Goal: Task Accomplishment & Management: Manage account settings

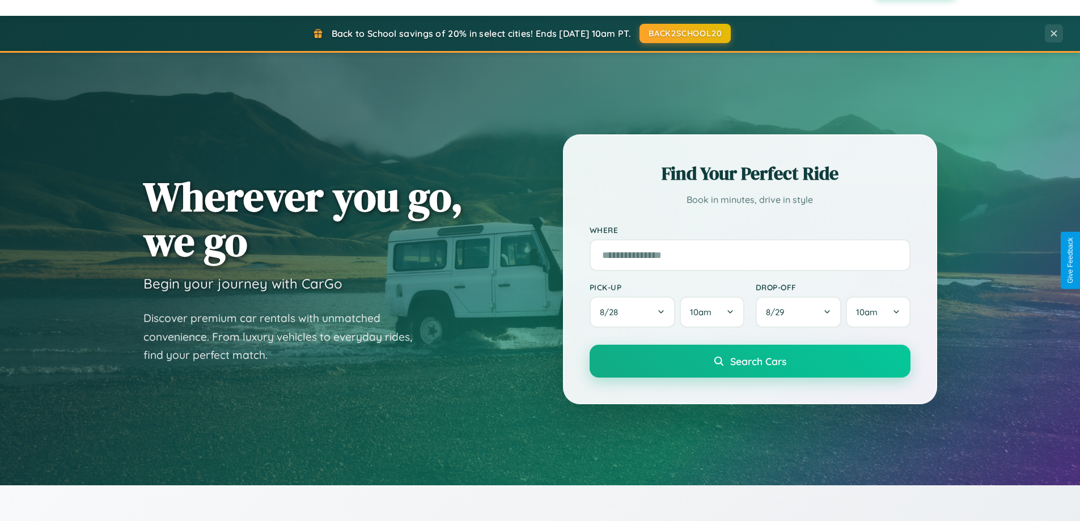
scroll to position [2182, 0]
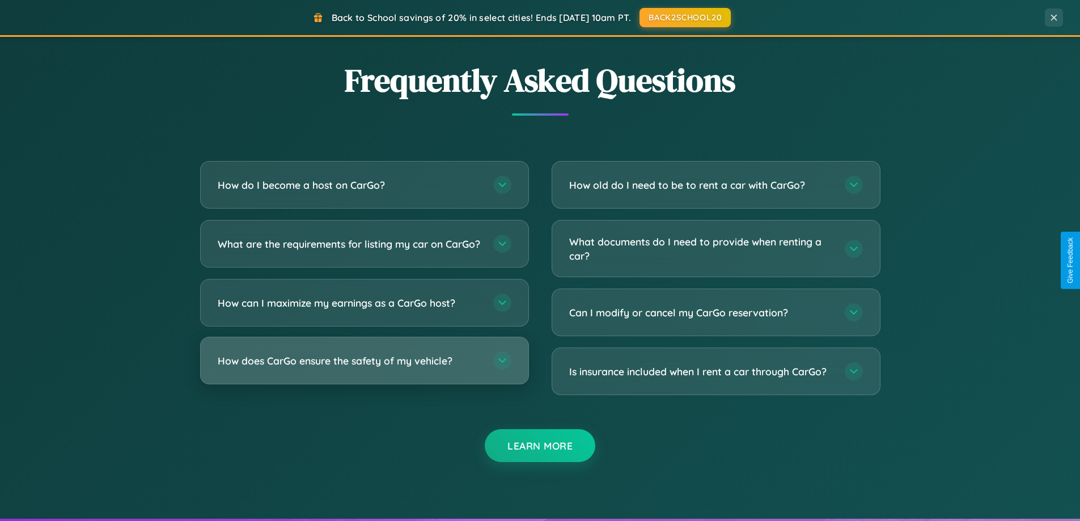
click at [364, 368] on h3 "How does CarGo ensure the safety of my vehicle?" at bounding box center [350, 361] width 264 height 14
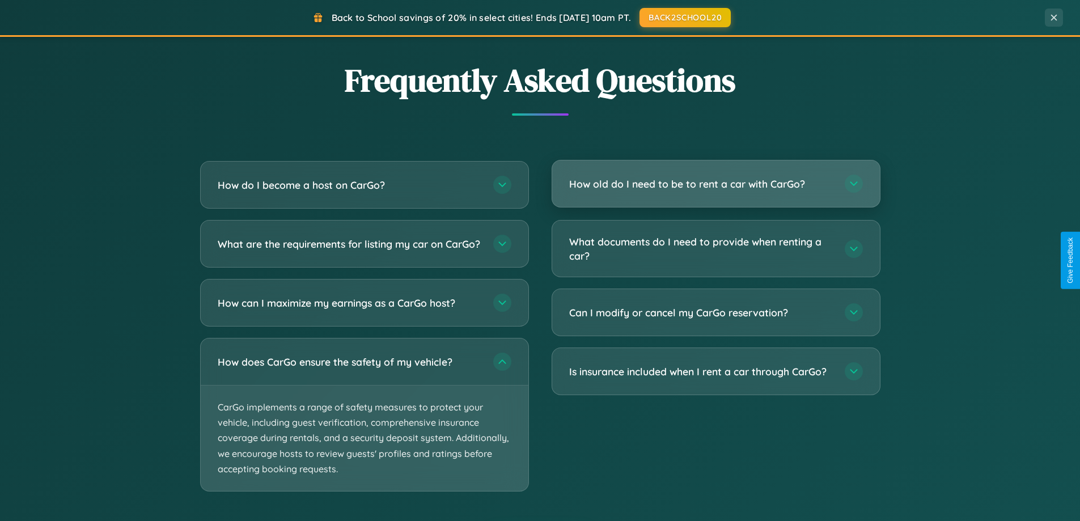
click at [716, 184] on h3 "How old do I need to be to rent a car with CarGo?" at bounding box center [701, 184] width 264 height 14
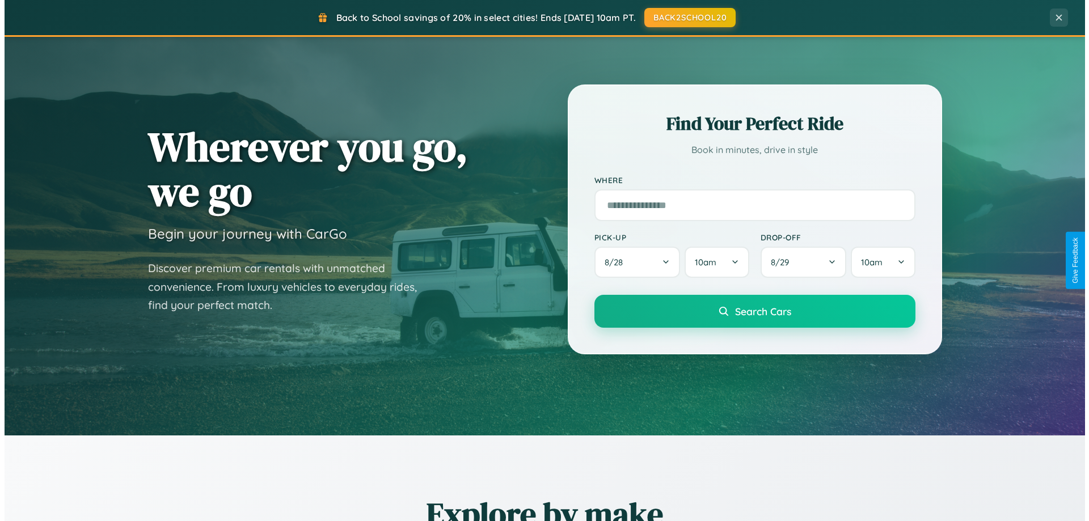
scroll to position [0, 0]
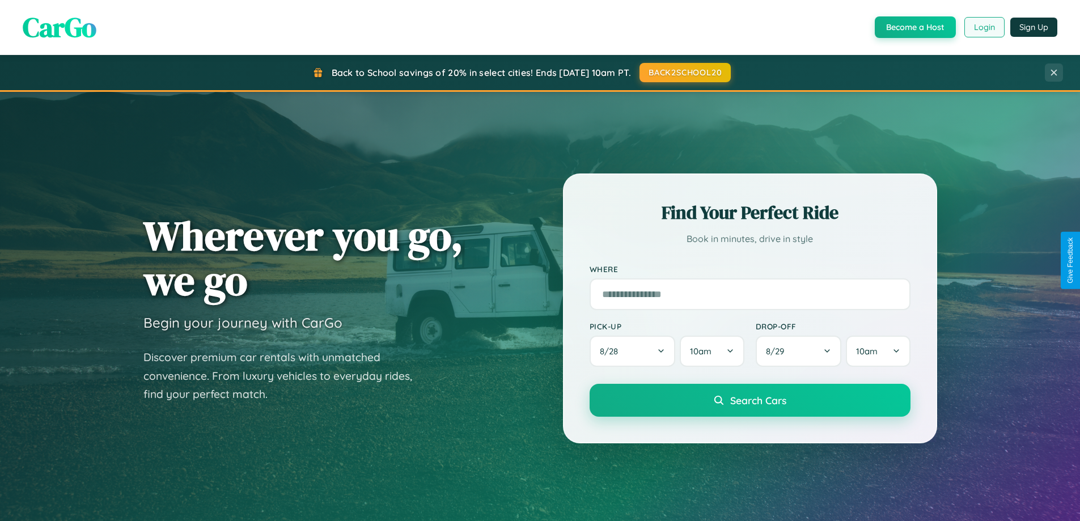
click at [984, 27] on button "Login" at bounding box center [985, 27] width 40 height 20
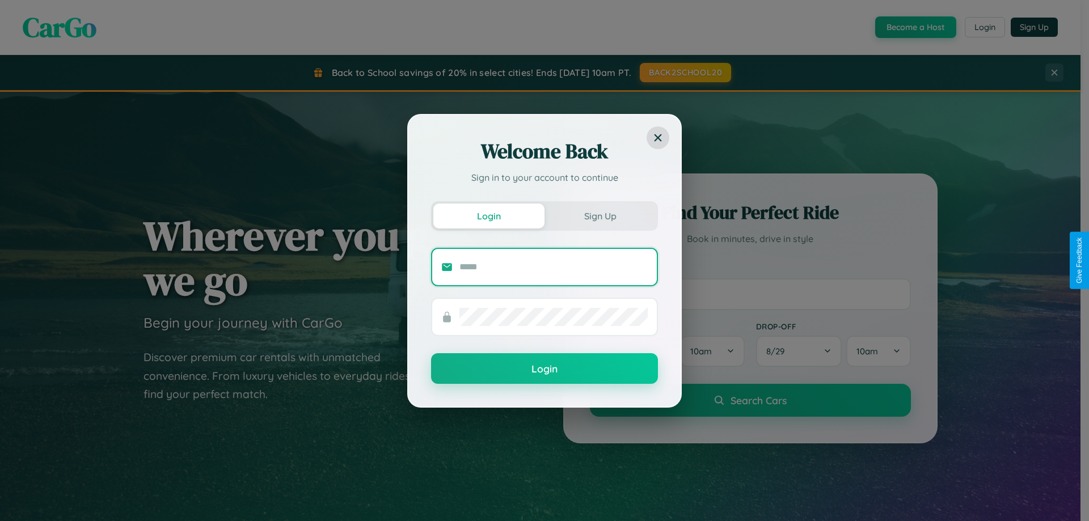
click at [554, 267] on input "text" at bounding box center [553, 267] width 188 height 18
type input "**********"
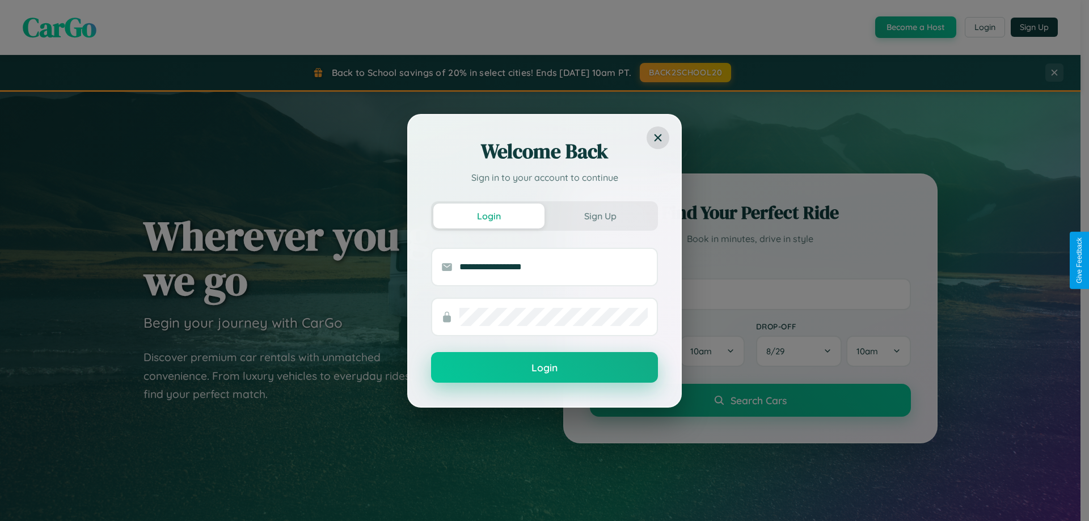
click at [544, 368] on button "Login" at bounding box center [544, 367] width 227 height 31
click at [914, 27] on div "Welcome Back Sign in to your account to continue Login Sign Up Login" at bounding box center [544, 260] width 1089 height 521
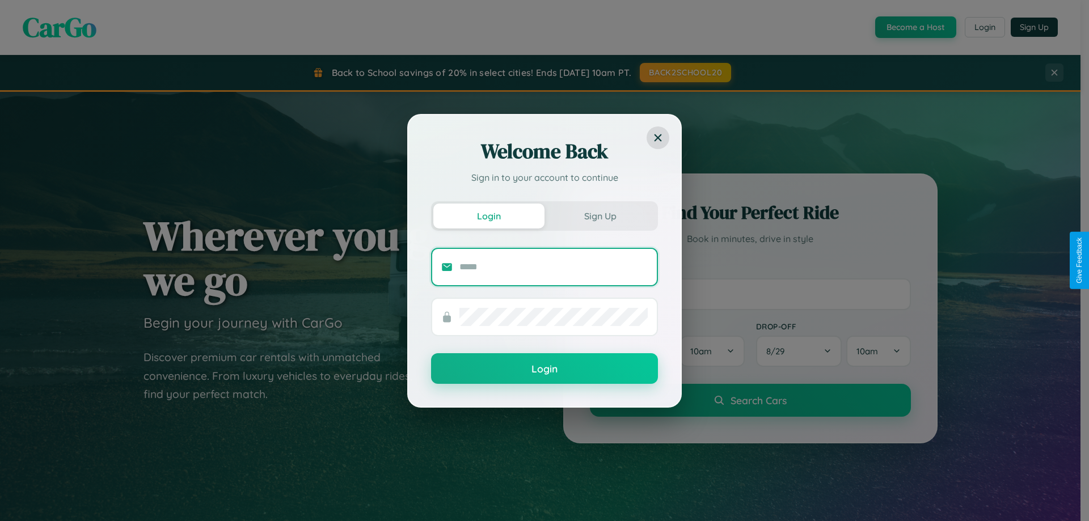
click at [554, 267] on input "text" at bounding box center [553, 267] width 188 height 18
type input "**********"
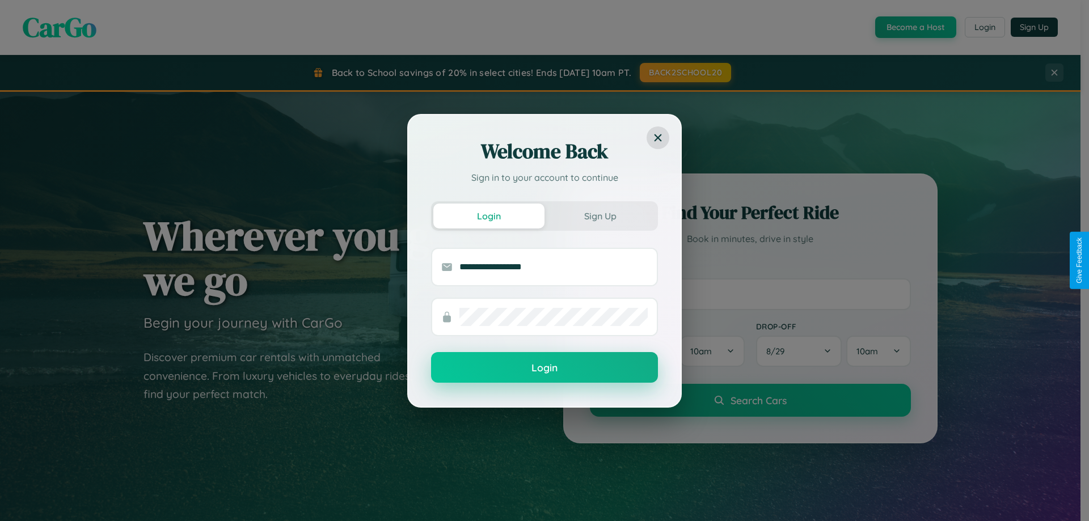
click at [544, 368] on button "Login" at bounding box center [544, 367] width 227 height 31
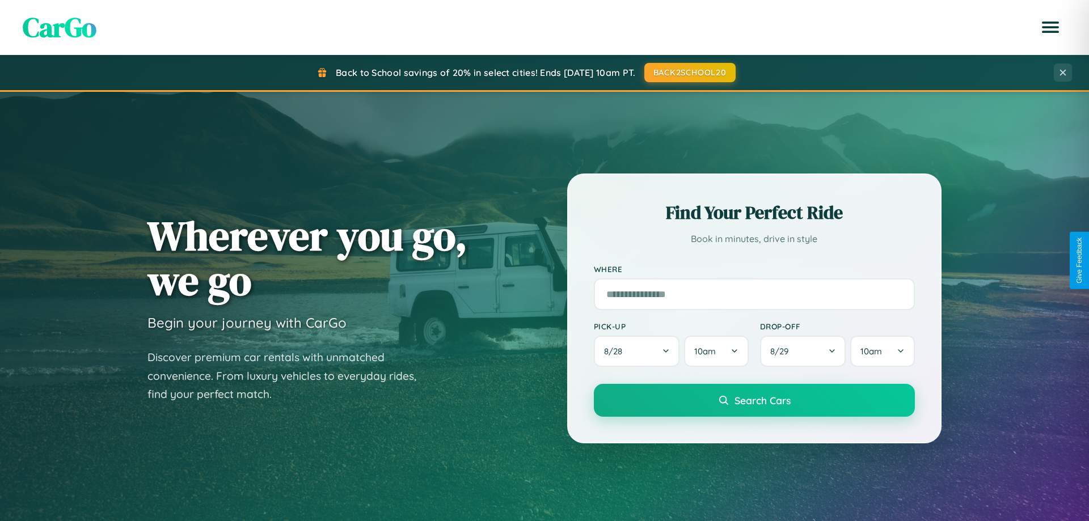
click at [914, 27] on div "CarGo [PERSON_NAME] [EMAIL_ADDRESS][DOMAIN_NAME] Account Hosting Favorites Logo…" at bounding box center [544, 27] width 1089 height 37
